Goal: Task Accomplishment & Management: Use online tool/utility

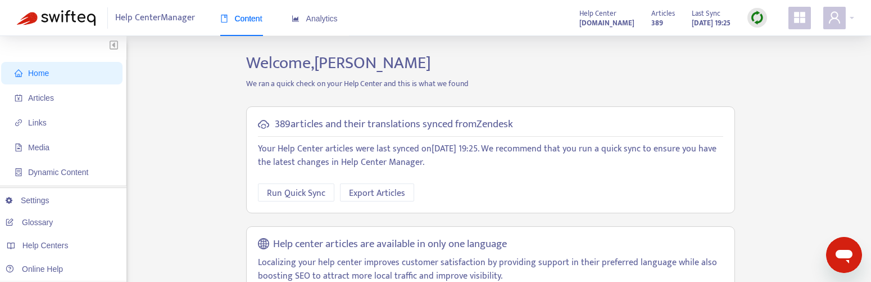
click at [804, 19] on icon "appstore" at bounding box center [799, 17] width 11 height 11
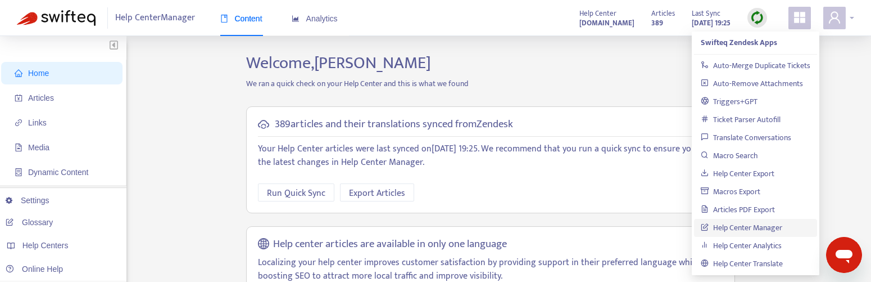
click at [850, 16] on div at bounding box center [839, 18] width 31 height 22
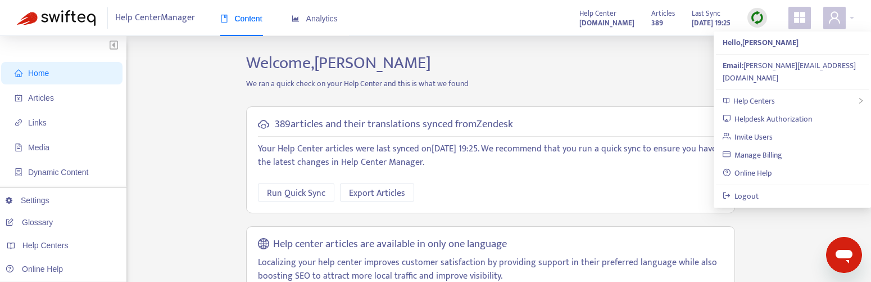
click at [648, 53] on h2 "Welcome, [PERSON_NAME]" at bounding box center [491, 63] width 506 height 20
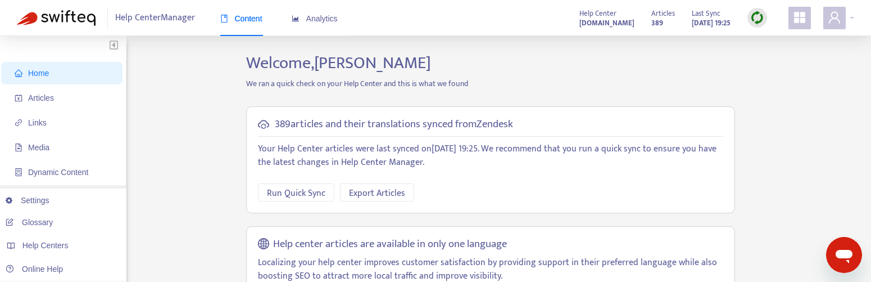
click at [758, 16] on img at bounding box center [758, 18] width 14 height 14
click at [774, 58] on link "Full Sync" at bounding box center [777, 58] width 40 height 13
